Goal: Information Seeking & Learning: Learn about a topic

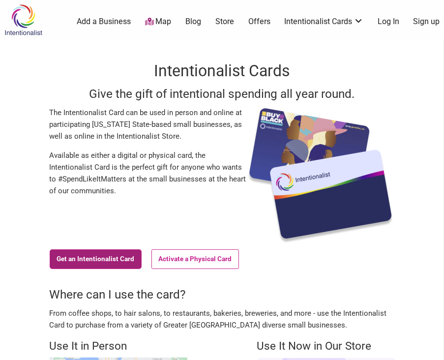
click at [108, 257] on link "Get an Intentionalist Card" at bounding box center [96, 259] width 92 height 20
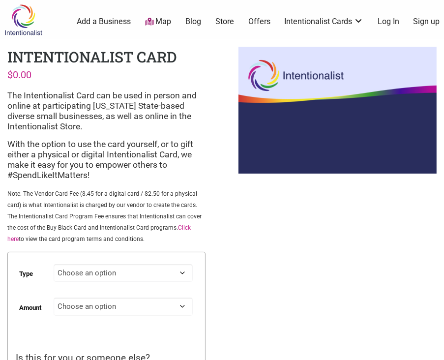
click at [140, 190] on p "Note: The Vendor Card Fee ($.45 for a digital card / $2.50 for a physical card)…" at bounding box center [106, 216] width 198 height 57
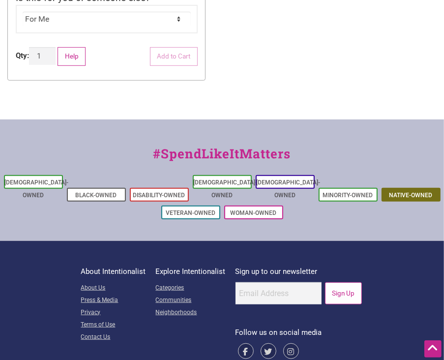
click at [409, 192] on link "Native-Owned" at bounding box center [410, 195] width 43 height 7
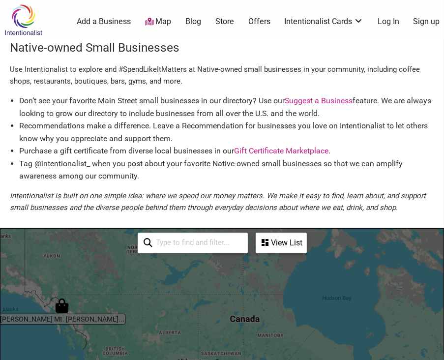
click at [205, 243] on input "search" at bounding box center [196, 242] width 89 height 18
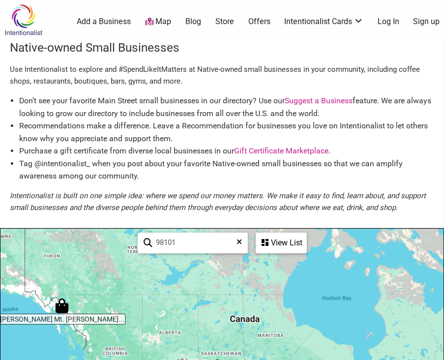
type input "98101"
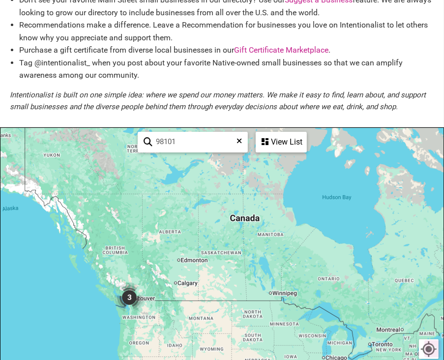
scroll to position [295, 0]
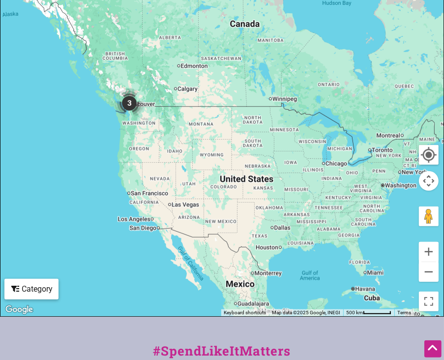
click at [128, 102] on img "3" at bounding box center [129, 102] width 29 height 29
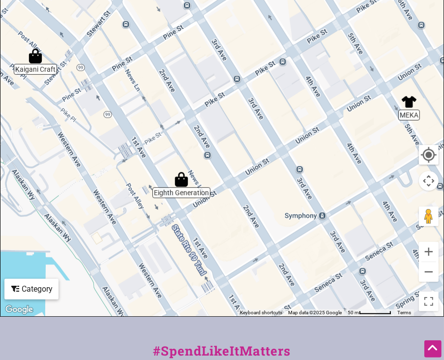
click at [409, 103] on img "MEKA" at bounding box center [409, 101] width 15 height 15
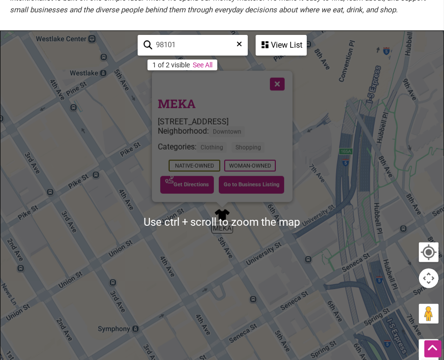
scroll to position [197, 0]
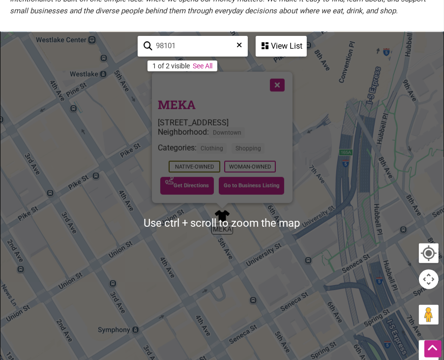
click at [268, 114] on div "MEKA 1322 5th Ave, Seattle, WA 98101 Neighborhood: Downtown Categories: Clothin…" at bounding box center [222, 146] width 129 height 101
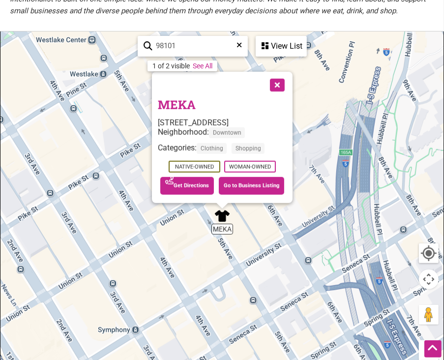
click at [238, 94] on div at bounding box center [210, 84] width 104 height 25
drag, startPoint x: 276, startPoint y: 82, endPoint x: 269, endPoint y: 92, distance: 12.7
click at [276, 82] on button "Close" at bounding box center [276, 84] width 25 height 25
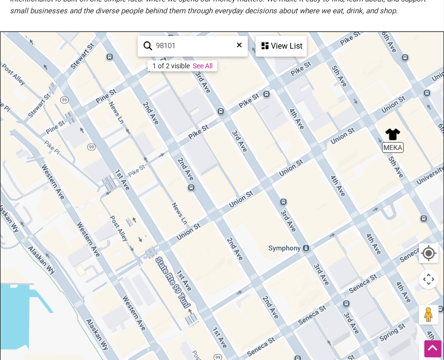
drag, startPoint x: 83, startPoint y: 270, endPoint x: 256, endPoint y: 189, distance: 190.9
click at [256, 189] on div "To navigate, press the arrow keys." at bounding box center [221, 223] width 443 height 382
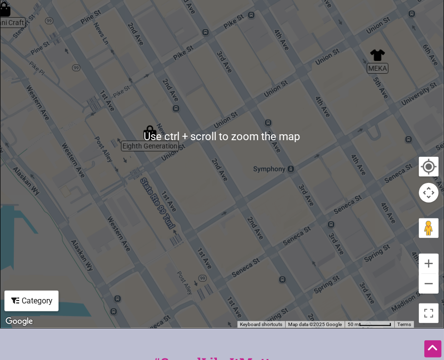
scroll to position [295, 0]
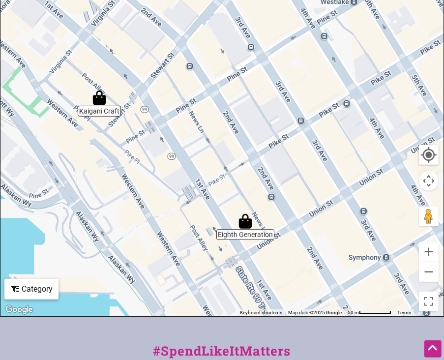
drag, startPoint x: 82, startPoint y: 145, endPoint x: 178, endPoint y: 246, distance: 139.4
click at [178, 246] on div "To navigate, press the arrow keys." at bounding box center [221, 125] width 443 height 382
click at [247, 222] on img "Eighth Generation" at bounding box center [245, 221] width 15 height 15
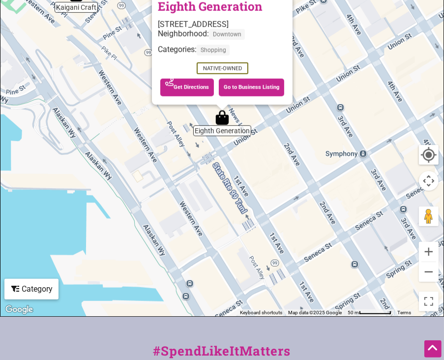
click at [267, 32] on div "Neighborhood: Downtown" at bounding box center [222, 37] width 129 height 16
click at [263, 85] on link "Go to Business Listing" at bounding box center [251, 88] width 65 height 18
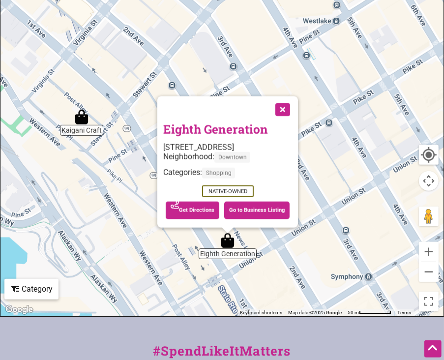
drag, startPoint x: 162, startPoint y: 113, endPoint x: 126, endPoint y: 200, distance: 94.1
click at [166, 240] on div "To navigate, press the arrow keys. Eighth Generation 1406 1st Ave, Seattle, WA …" at bounding box center [221, 125] width 443 height 382
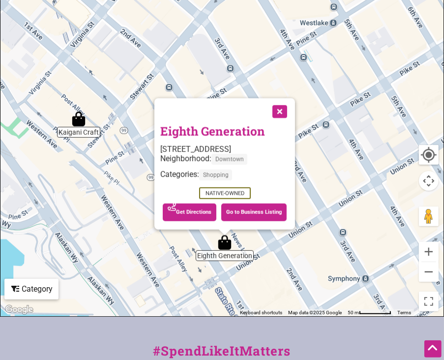
click at [80, 120] on img "Kaigani Craft" at bounding box center [78, 119] width 15 height 15
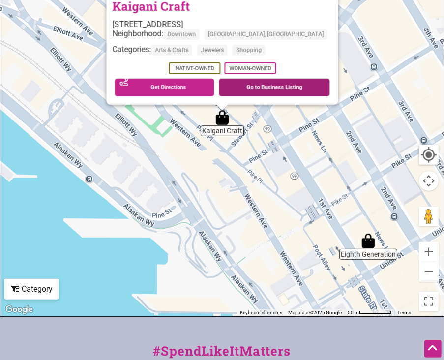
click at [251, 87] on link "Go to Business Listing" at bounding box center [274, 88] width 111 height 18
click at [340, 150] on div "To navigate, press the arrow keys. Kaigani Craft 85 Pike St, Seattle, WA 98101 …" at bounding box center [221, 125] width 443 height 382
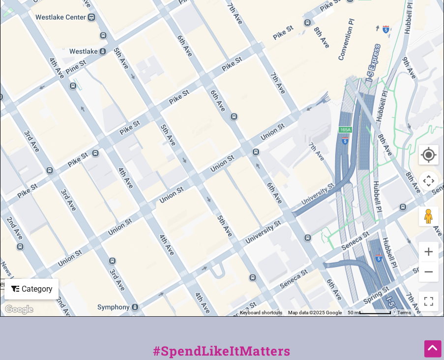
drag, startPoint x: 262, startPoint y: 165, endPoint x: -50, endPoint y: 198, distance: 312.9
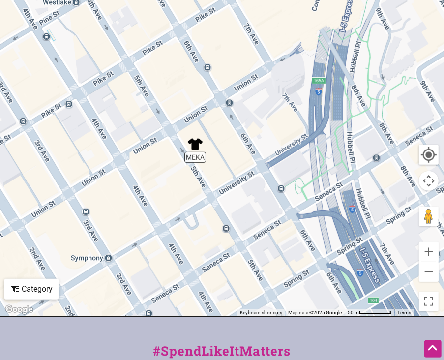
drag, startPoint x: 240, startPoint y: 194, endPoint x: 220, endPoint y: 152, distance: 46.4
click at [220, 152] on div "To navigate, press the arrow keys." at bounding box center [221, 125] width 443 height 382
click at [196, 146] on img "MEKA" at bounding box center [195, 144] width 15 height 15
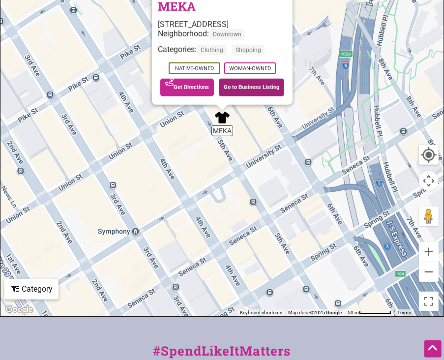
click at [246, 85] on link "Go to Business Listing" at bounding box center [251, 88] width 65 height 18
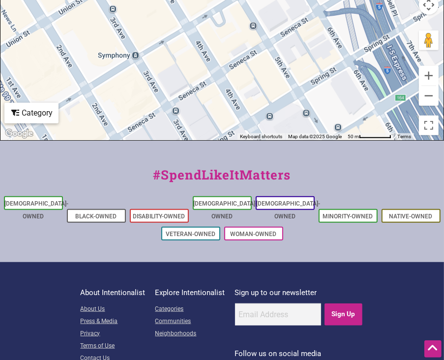
scroll to position [511, 0]
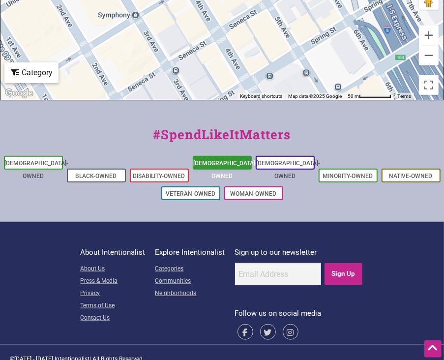
click at [222, 163] on link "[DEMOGRAPHIC_DATA]-Owned" at bounding box center [226, 170] width 64 height 20
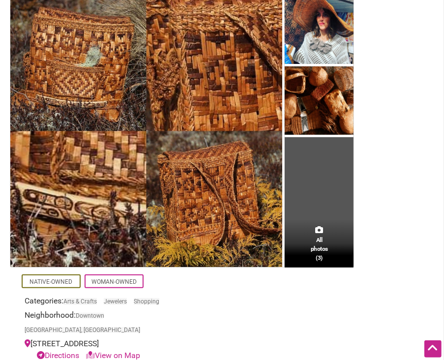
scroll to position [49, 0]
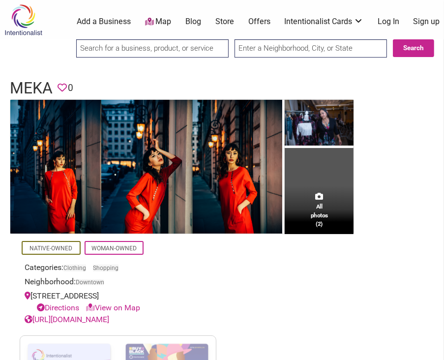
click at [317, 226] on span "All photos (2)" at bounding box center [319, 216] width 17 height 27
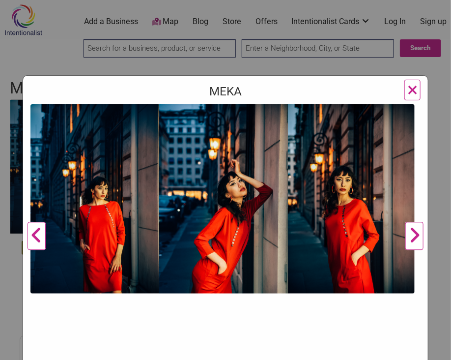
click at [411, 230] on button "Next" at bounding box center [414, 236] width 27 height 264
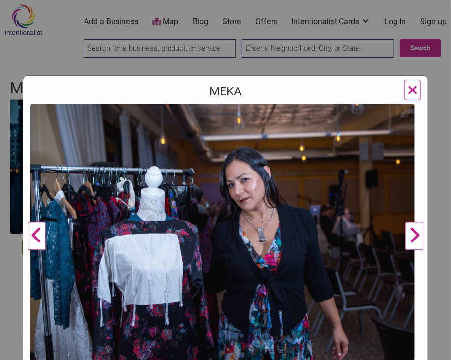
click at [408, 93] on span "×" at bounding box center [413, 89] width 10 height 23
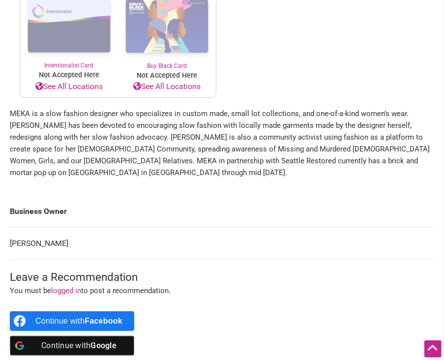
scroll to position [393, 0]
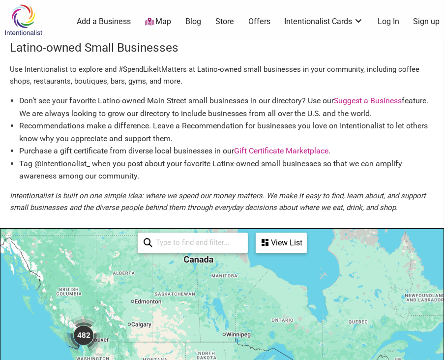
click at [87, 332] on img "482" at bounding box center [83, 335] width 39 height 39
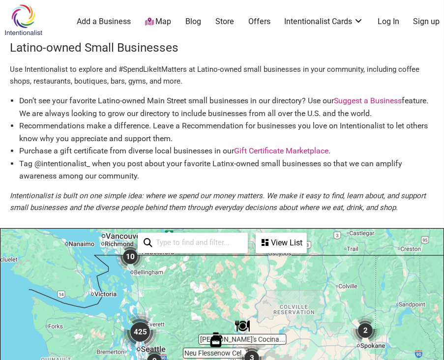
click at [140, 330] on img "425" at bounding box center [139, 331] width 39 height 39
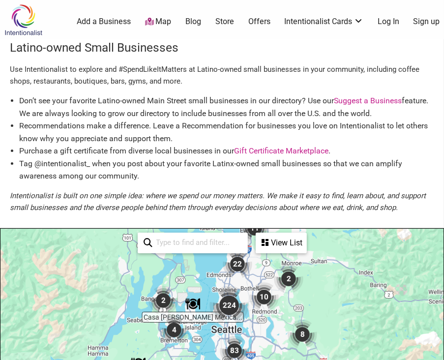
drag, startPoint x: 256, startPoint y: 342, endPoint x: 260, endPoint y: 247, distance: 95.0
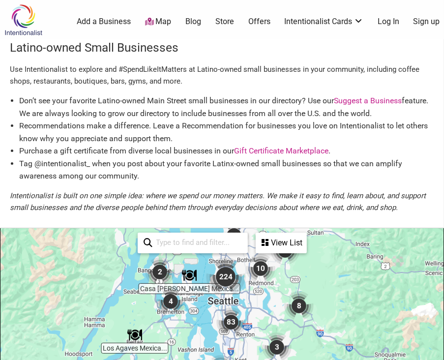
drag, startPoint x: 268, startPoint y: 344, endPoint x: 269, endPoint y: 313, distance: 31.5
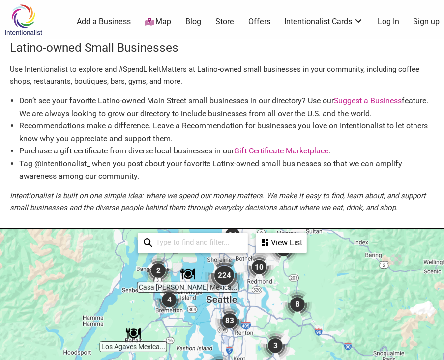
click at [222, 272] on img "224" at bounding box center [223, 275] width 39 height 39
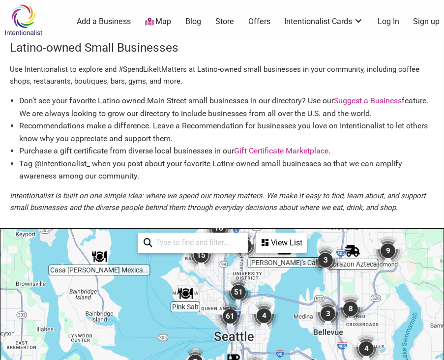
drag, startPoint x: 204, startPoint y: 336, endPoint x: 263, endPoint y: 228, distance: 124.1
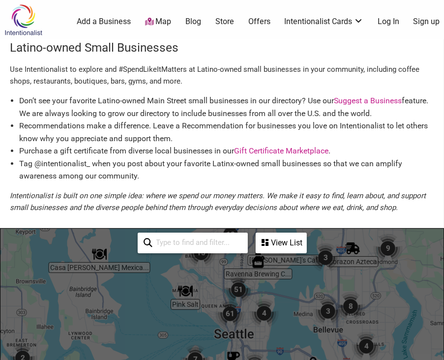
click at [230, 312] on img "61" at bounding box center [229, 313] width 29 height 29
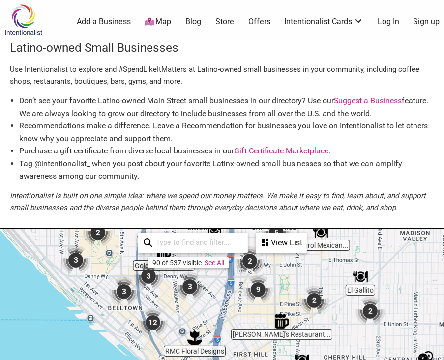
drag, startPoint x: 222, startPoint y: 342, endPoint x: 228, endPoint y: 296, distance: 45.5
click at [216, 262] on link "See All" at bounding box center [214, 263] width 20 height 8
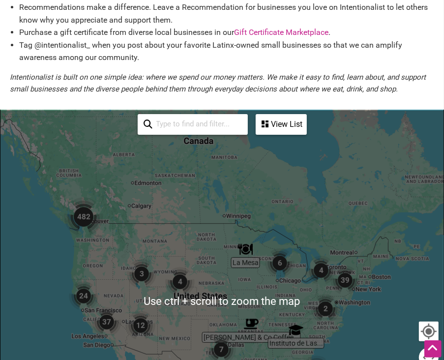
scroll to position [118, 0]
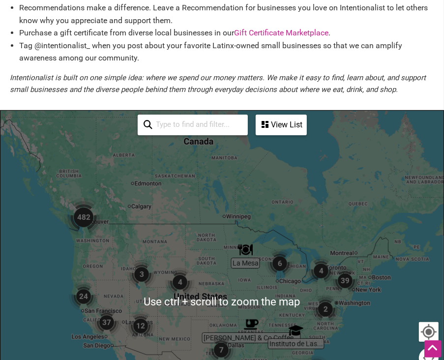
click at [268, 125] on div "View List" at bounding box center [281, 125] width 49 height 19
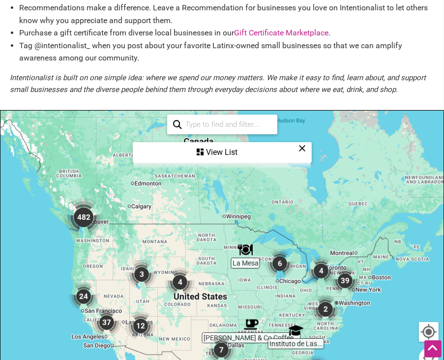
click at [219, 153] on div "View List" at bounding box center [222, 152] width 177 height 19
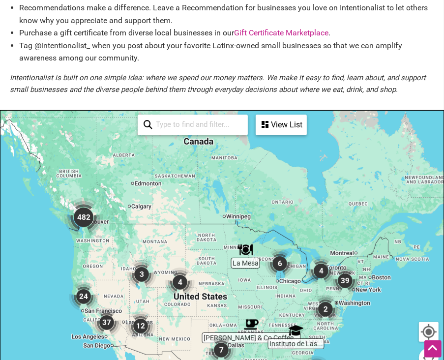
click at [275, 119] on div "View List" at bounding box center [281, 125] width 49 height 19
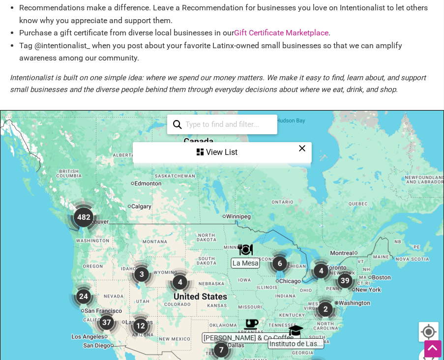
click at [85, 213] on img "482" at bounding box center [83, 217] width 39 height 39
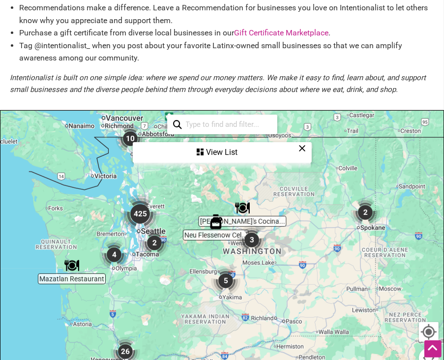
click at [210, 149] on div "View List" at bounding box center [222, 152] width 177 height 19
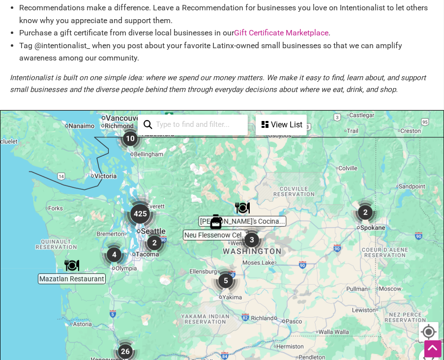
click at [142, 211] on img "425" at bounding box center [139, 213] width 39 height 39
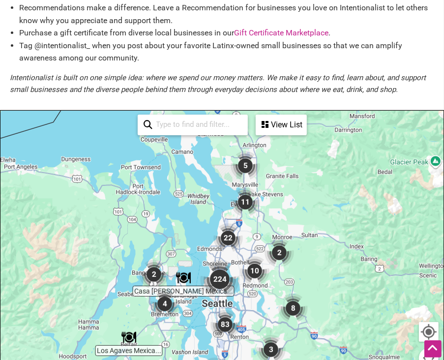
click at [220, 275] on img "224" at bounding box center [219, 279] width 39 height 39
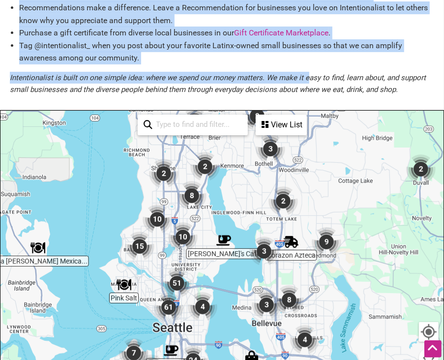
scroll to position [0, 0]
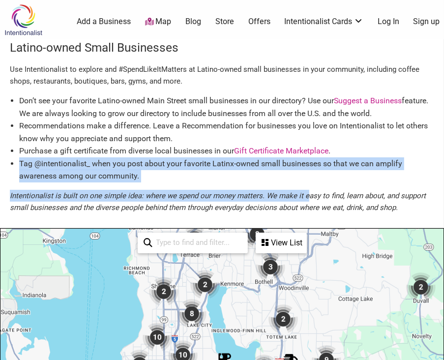
drag, startPoint x: 305, startPoint y: 72, endPoint x: 339, endPoint y: 148, distance: 83.9
click at [339, 148] on div "Don’t see your favorite Latino-owned Main Street small businesses in our direct…" at bounding box center [222, 157] width 424 height 126
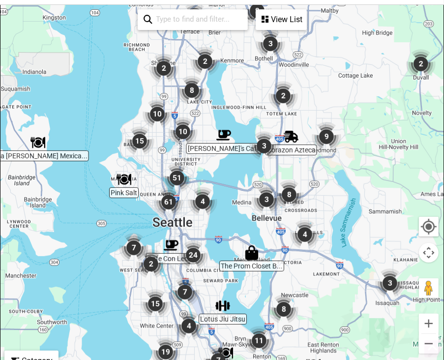
scroll to position [393, 0]
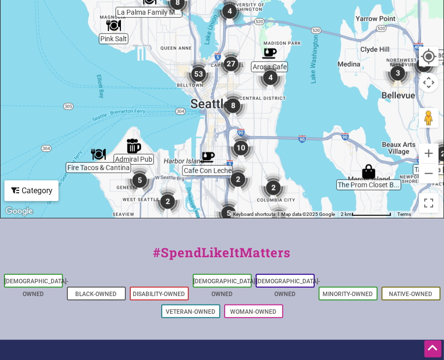
drag, startPoint x: 310, startPoint y: 111, endPoint x: 375, endPoint y: 229, distance: 134.6
click at [375, 229] on div "Intentionalist Spend like it matters 0 Add a Business Map Blog Store Offers Int…" at bounding box center [222, 49] width 444 height 884
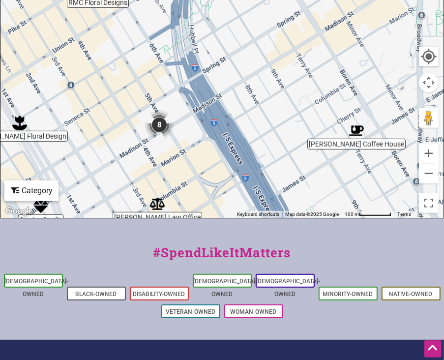
click at [161, 130] on img "8" at bounding box center [159, 124] width 29 height 29
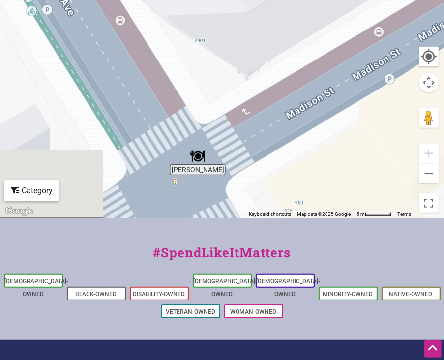
drag, startPoint x: 265, startPoint y: 83, endPoint x: 385, endPoint y: 202, distance: 168.9
click at [385, 202] on div "To navigate, press the arrow keys." at bounding box center [221, 26] width 443 height 382
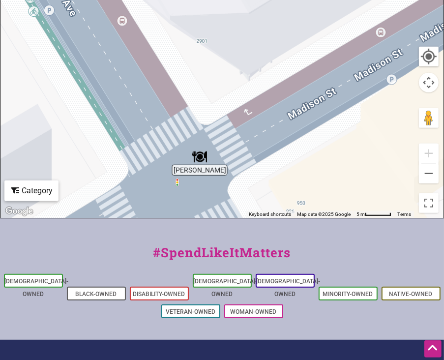
click at [202, 159] on img "T'Juana Tacos" at bounding box center [199, 156] width 15 height 15
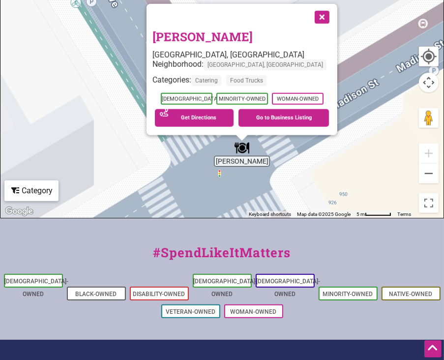
drag, startPoint x: 366, startPoint y: 78, endPoint x: 385, endPoint y: 208, distance: 131.3
click at [385, 208] on div "To navigate, press the arrow keys. T'Juana Tacos Seattle, WA Neighborhood: Seat…" at bounding box center [221, 26] width 443 height 382
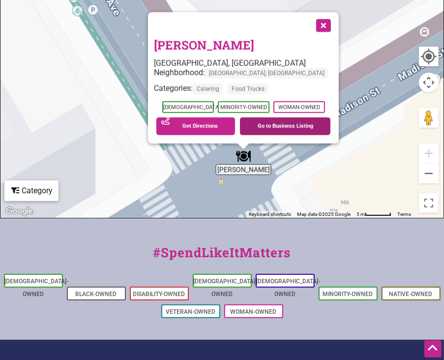
click at [288, 131] on link "Go to Business Listing" at bounding box center [285, 126] width 90 height 18
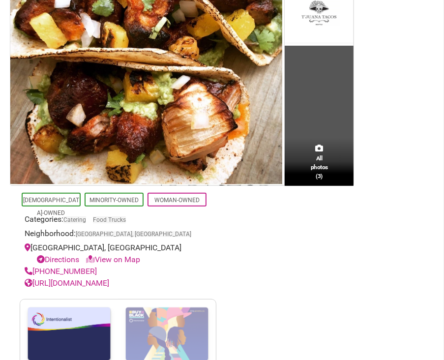
scroll to position [492, 0]
